Goal: Transaction & Acquisition: Purchase product/service

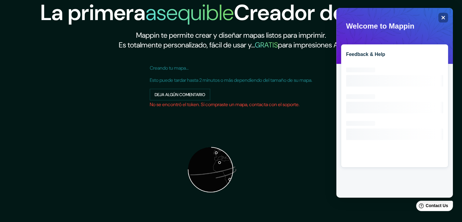
click at [227, 110] on img at bounding box center [210, 169] width 121 height 121
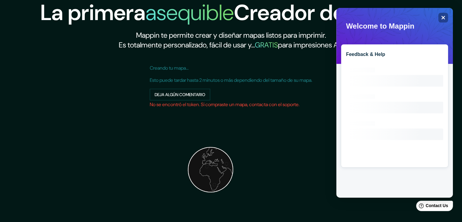
click at [189, 114] on img at bounding box center [210, 169] width 121 height 121
click at [348, 43] on div "Feedback & Help Loading interface..." at bounding box center [394, 102] width 117 height 189
click at [390, 61] on div "Feedback & Help Loading interface..." at bounding box center [394, 105] width 107 height 123
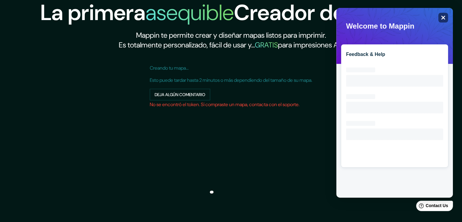
click at [442, 16] on icon "Close" at bounding box center [443, 17] width 5 height 5
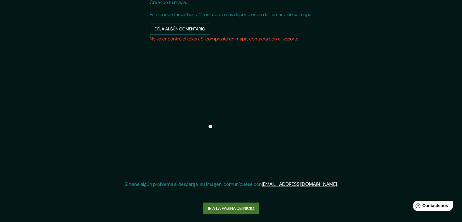
scroll to position [67, 0]
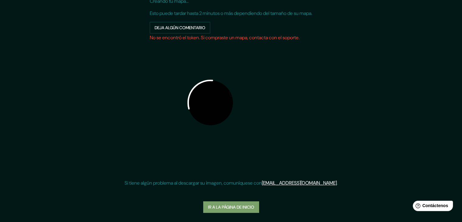
click at [231, 206] on font "Ir a la página de inicio" at bounding box center [231, 206] width 46 height 5
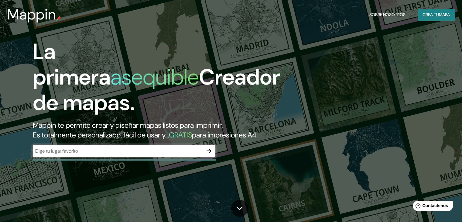
click at [162, 157] on div "​" at bounding box center [124, 151] width 182 height 12
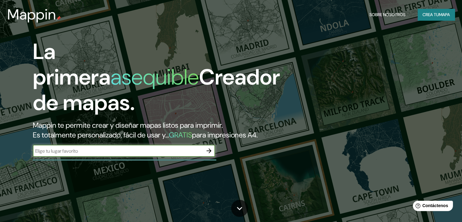
paste input "46.29139698131078, 7.532024867889021"
type input "46.29139698131078, 7.532024867889021"
click at [209, 154] on icon "button" at bounding box center [208, 150] width 7 height 7
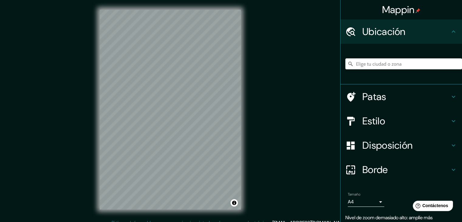
scroll to position [5, 0]
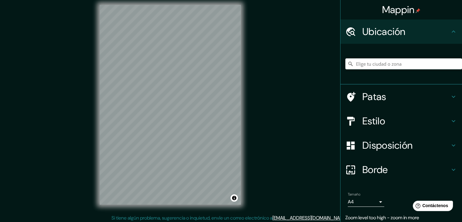
click at [363, 97] on font "Patas" at bounding box center [374, 96] width 24 height 13
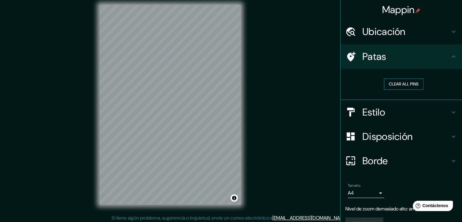
click at [399, 84] on button "Clear all pins" at bounding box center [403, 83] width 39 height 11
click at [360, 42] on div "Ubicación" at bounding box center [400, 31] width 121 height 24
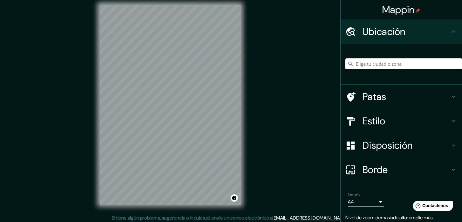
click at [378, 97] on font "Patas" at bounding box center [374, 96] width 24 height 13
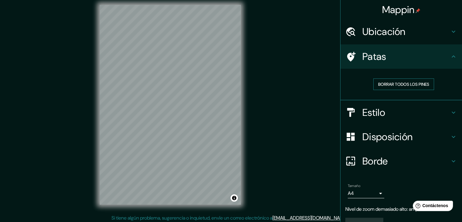
click at [392, 83] on font "Borrar todos los pines" at bounding box center [403, 83] width 51 height 5
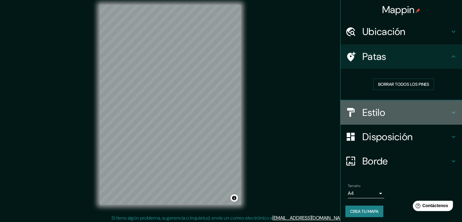
click at [382, 111] on h4 "Estilo" at bounding box center [405, 112] width 87 height 12
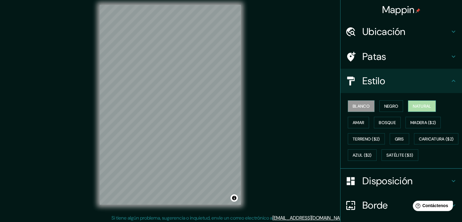
click at [422, 107] on font "Natural" at bounding box center [422, 105] width 18 height 5
click at [379, 123] on font "Bosque" at bounding box center [387, 122] width 17 height 5
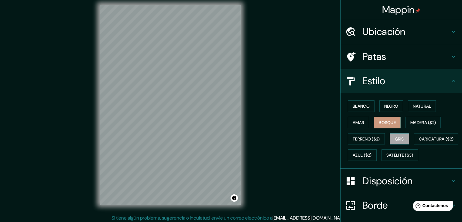
click at [399, 136] on font "Gris" at bounding box center [399, 138] width 9 height 5
click at [353, 124] on font "Amar" at bounding box center [359, 122] width 12 height 5
click at [387, 121] on font "Bosque" at bounding box center [387, 122] width 17 height 5
click at [368, 109] on button "Blanco" at bounding box center [361, 106] width 27 height 12
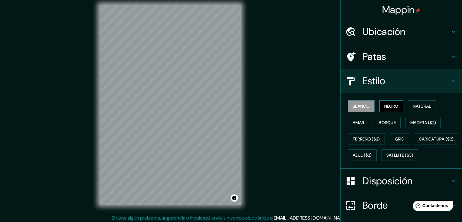
click at [386, 107] on font "Negro" at bounding box center [391, 105] width 14 height 5
click at [415, 106] on font "Natural" at bounding box center [422, 105] width 18 height 5
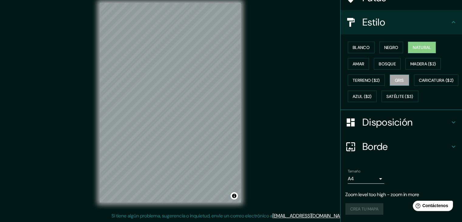
scroll to position [73, 0]
click at [358, 210] on div "Crea tu mapa" at bounding box center [401, 209] width 112 height 12
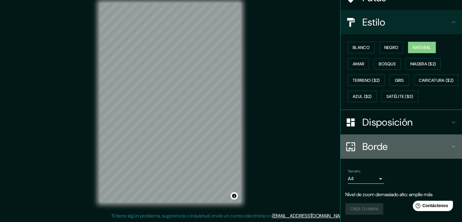
click at [400, 149] on h4 "Borde" at bounding box center [405, 146] width 87 height 12
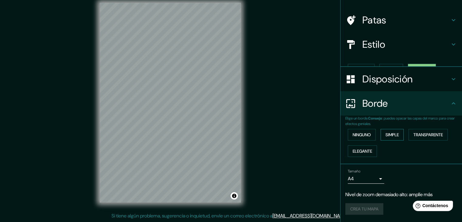
scroll to position [26, 0]
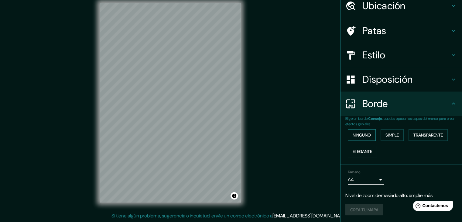
click at [358, 131] on font "Ninguno" at bounding box center [362, 135] width 18 height 8
click at [387, 134] on font "Simple" at bounding box center [391, 134] width 13 height 5
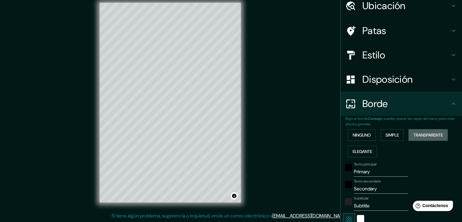
click at [419, 135] on font "Transparente" at bounding box center [427, 134] width 29 height 5
drag, startPoint x: 387, startPoint y: 134, endPoint x: 379, endPoint y: 134, distance: 8.5
click at [387, 133] on font "Simple" at bounding box center [391, 134] width 13 height 5
click at [363, 134] on font "Ninguno" at bounding box center [362, 134] width 18 height 5
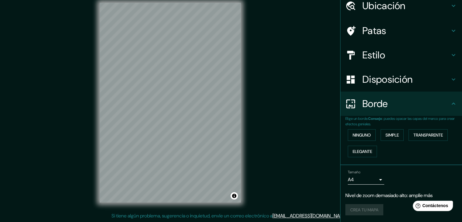
click at [359, 209] on div "Crea tu mapa" at bounding box center [401, 210] width 112 height 12
